Goal: Find specific page/section: Find specific page/section

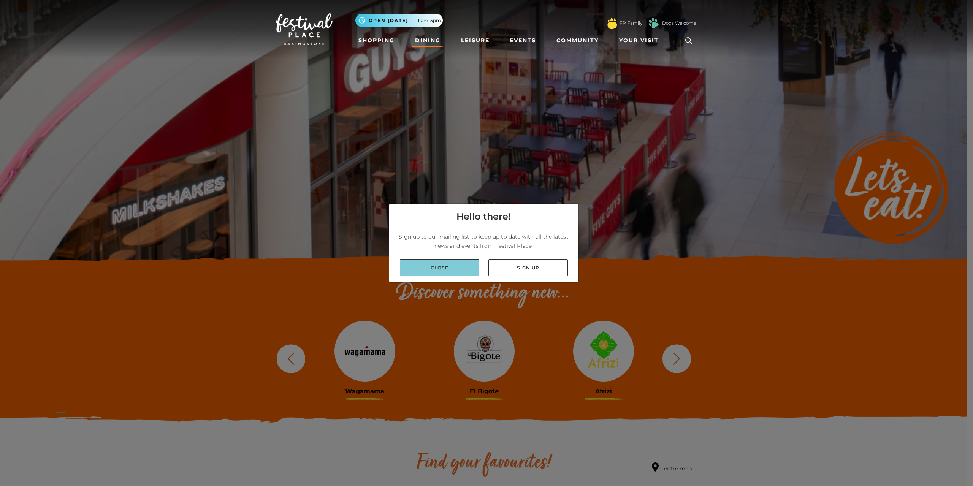
click at [436, 268] on link "Close" at bounding box center [439, 267] width 79 height 17
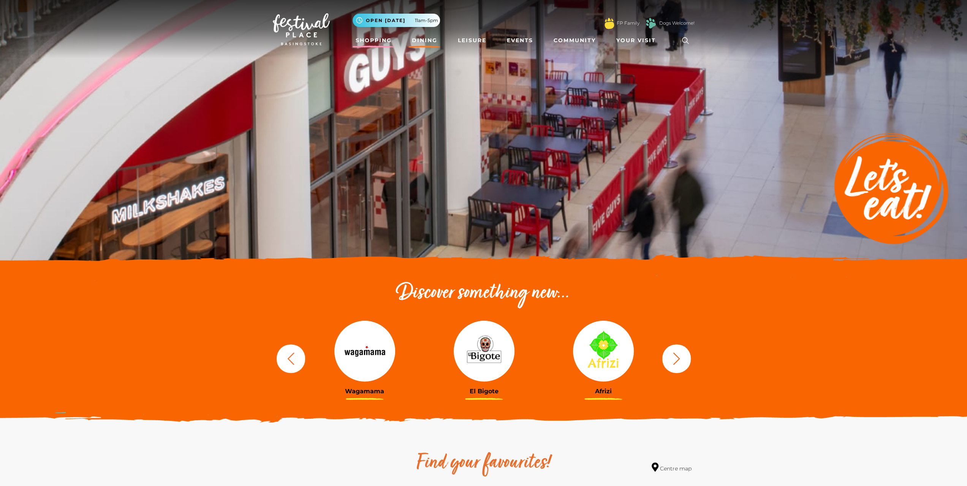
click at [370, 37] on link "Shopping" at bounding box center [374, 40] width 42 height 14
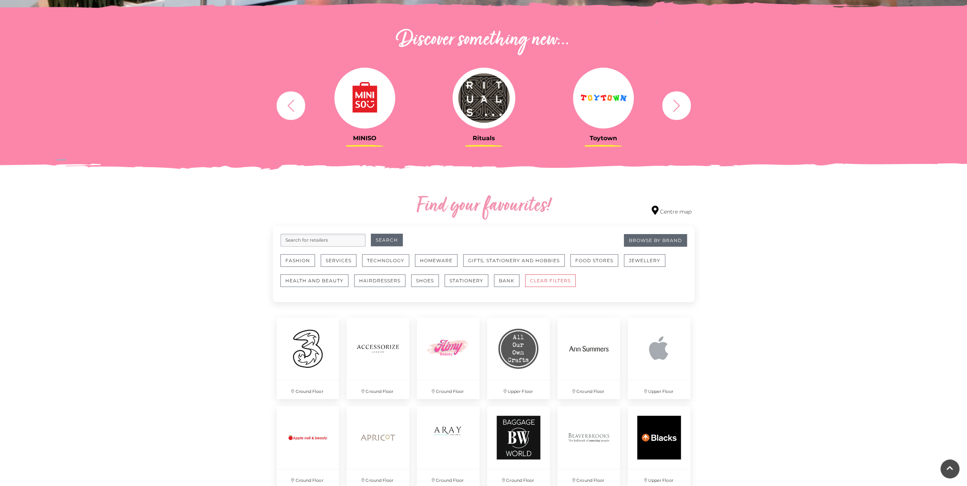
scroll to position [304, 0]
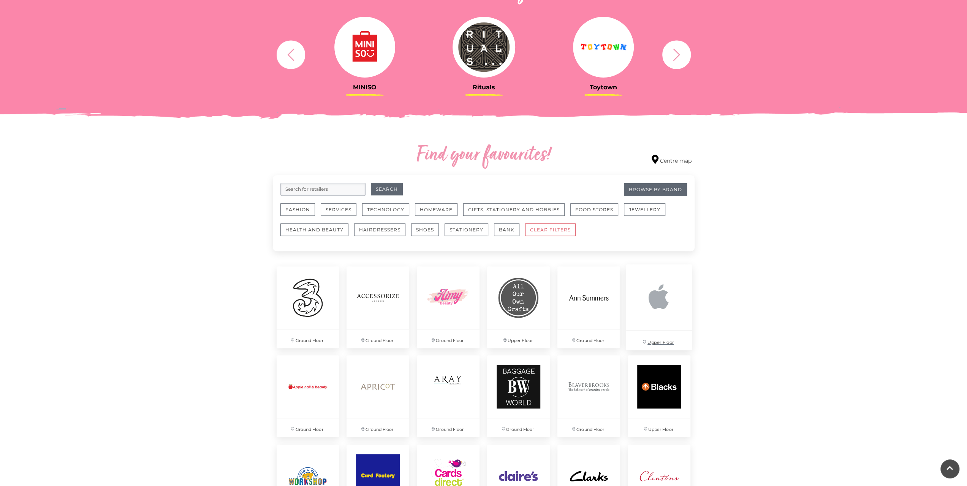
click at [658, 301] on img at bounding box center [659, 297] width 66 height 66
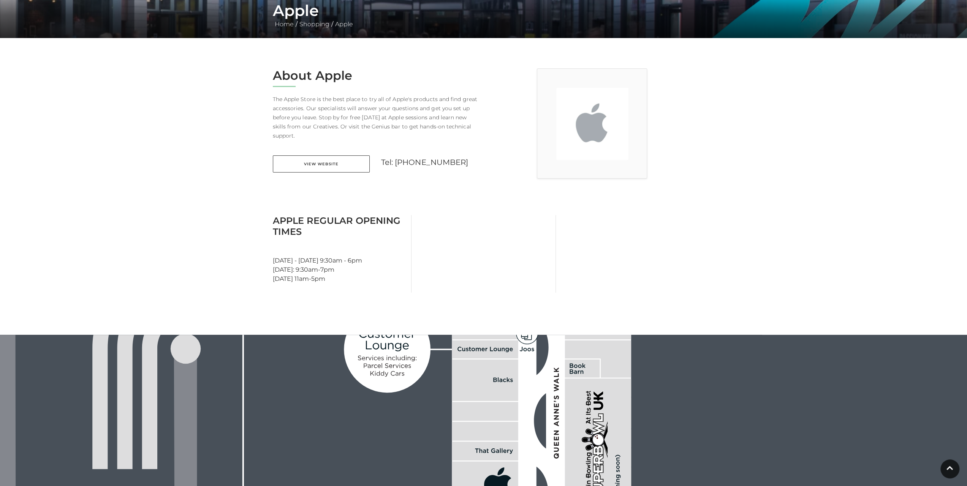
scroll to position [355, 0]
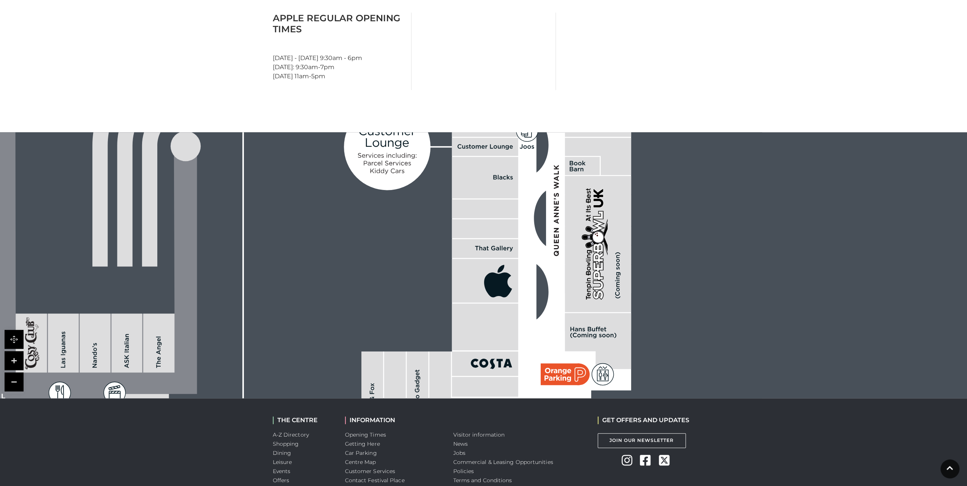
click at [12, 375] on link at bounding box center [14, 381] width 19 height 19
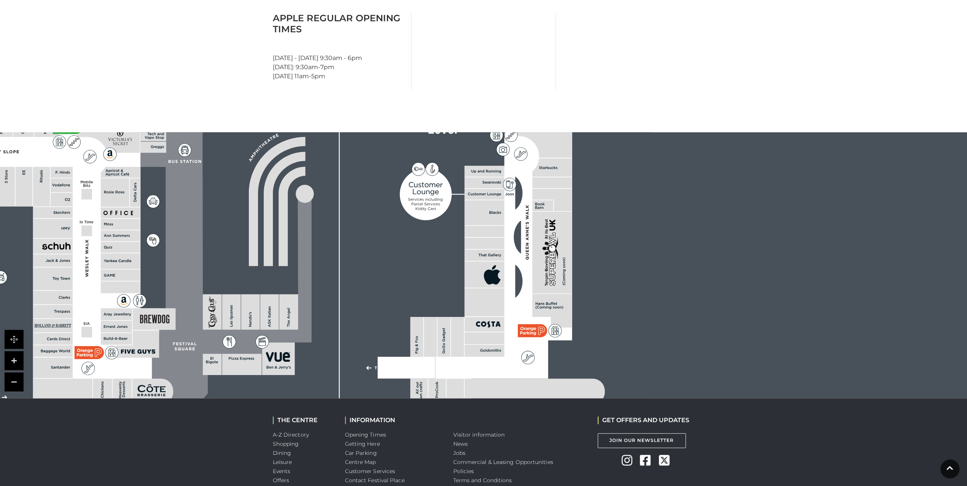
click at [13, 380] on link at bounding box center [14, 381] width 19 height 19
